Goal: Check status: Check status

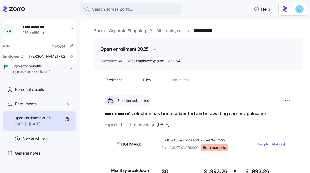
click at [37, 26] on span "**********" at bounding box center [40, 27] width 36 height 5
copy span "**********"
